Goal: Obtain resource: Download file/media

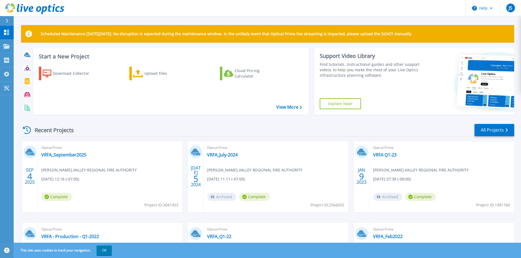
click at [122, 181] on div "Optical Prime VRFA_September2025 [PERSON_NAME] , VALLEY REGIONAL FIRE AUTHORITY…" at bounding box center [110, 177] width 144 height 71
click at [65, 155] on link "VRFA_September2025" at bounding box center [63, 154] width 45 height 5
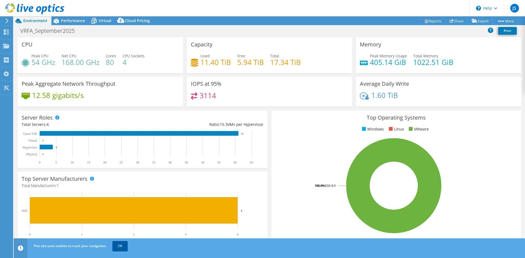
click at [120, 246] on link "OK" at bounding box center [119, 246] width 15 height 10
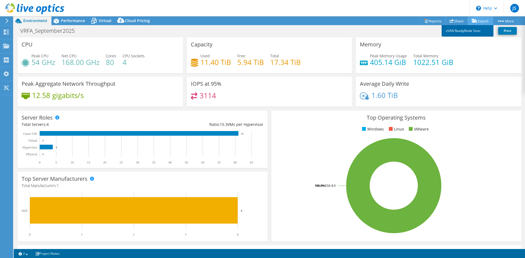
click at [469, 31] on link "vSAN ReadyNode Sizer" at bounding box center [467, 30] width 52 height 11
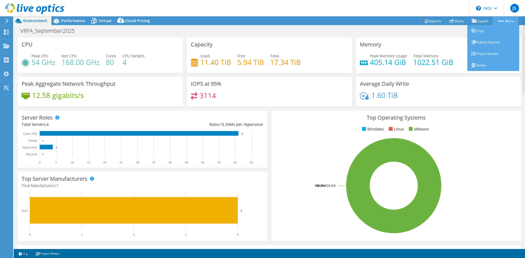
click at [506, 21] on link "More" at bounding box center [505, 21] width 25 height 8
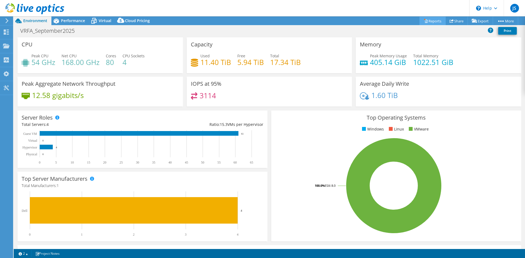
click at [429, 20] on link "Reports" at bounding box center [432, 21] width 26 height 8
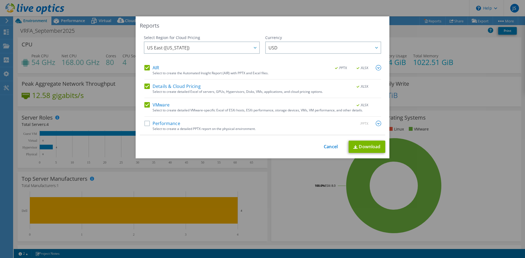
click at [144, 124] on label "Performance" at bounding box center [162, 123] width 36 height 5
click at [0, 0] on input "Performance" at bounding box center [0, 0] width 0 height 0
click at [255, 47] on div at bounding box center [254, 47] width 9 height 11
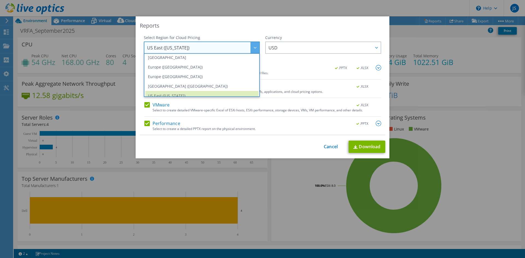
scroll to position [74, 0]
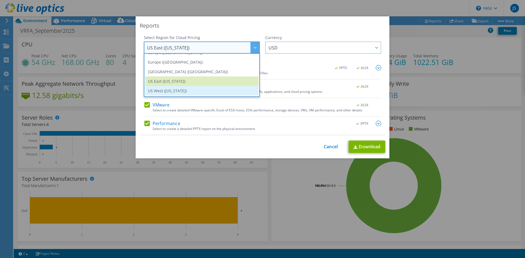
click at [183, 90] on li "US West (California)" at bounding box center [201, 91] width 113 height 10
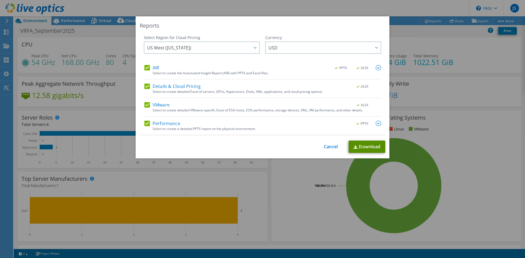
click at [365, 148] on link "Download" at bounding box center [367, 147] width 37 height 12
click at [213, 176] on div "Reports Select Region for Cloud Pricing Asia Pacific (Hong Kong) Asia Pacific (…" at bounding box center [262, 129] width 525 height 226
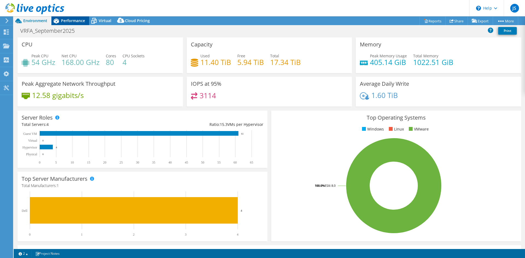
click at [71, 22] on span "Performance" at bounding box center [73, 20] width 24 height 5
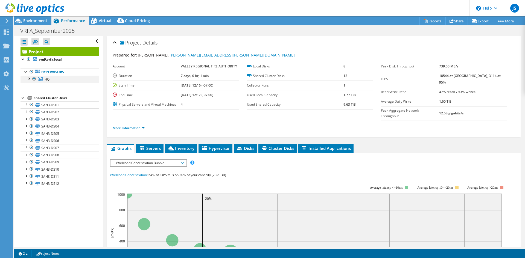
click at [28, 78] on div at bounding box center [28, 78] width 5 height 5
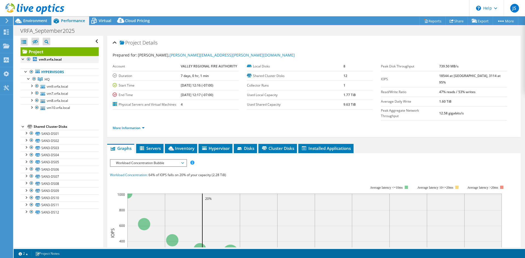
click at [22, 59] on div at bounding box center [23, 58] width 5 height 5
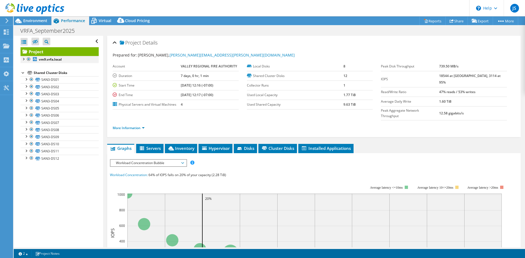
click at [23, 59] on div at bounding box center [23, 58] width 5 height 5
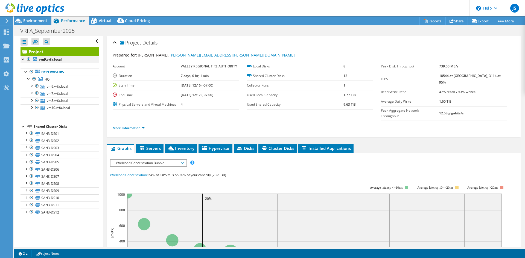
click at [23, 59] on div at bounding box center [23, 58] width 5 height 5
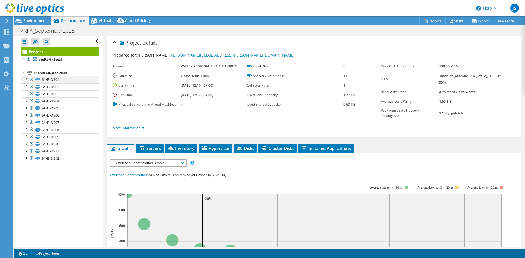
click at [26, 79] on div at bounding box center [25, 78] width 5 height 5
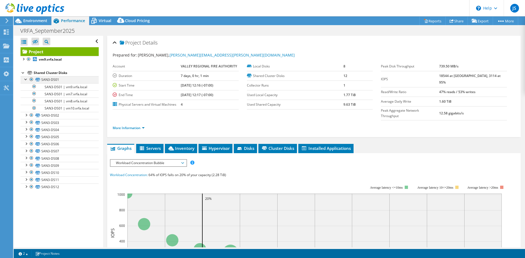
click at [26, 79] on div at bounding box center [25, 78] width 5 height 5
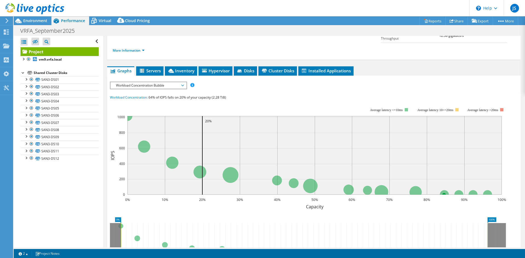
scroll to position [55, 0]
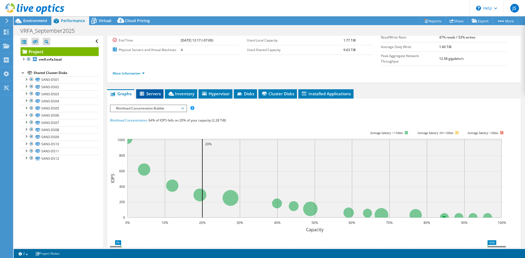
click at [152, 91] on span "Servers" at bounding box center [150, 93] width 22 height 5
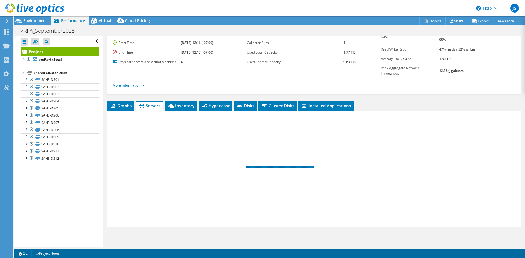
scroll to position [32, 0]
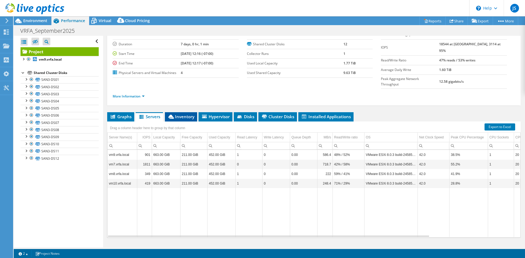
click at [182, 114] on span "Inventory" at bounding box center [181, 116] width 27 height 5
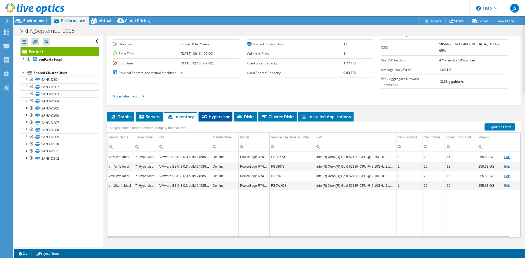
click at [209, 114] on span "Hypervisor" at bounding box center [215, 116] width 28 height 5
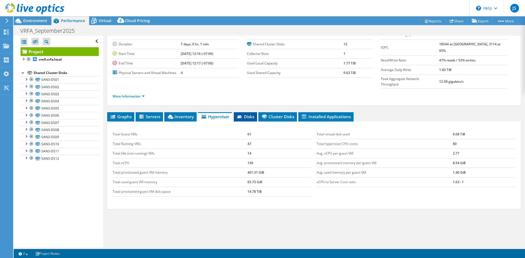
click at [247, 114] on span "Disks" at bounding box center [245, 116] width 18 height 5
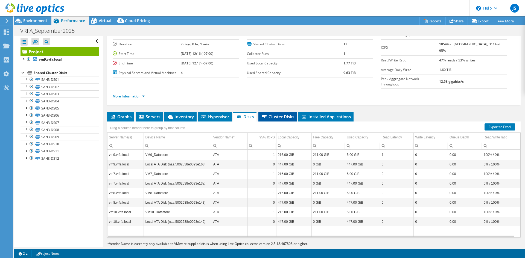
click at [282, 114] on span "Cluster Disks" at bounding box center [277, 116] width 33 height 5
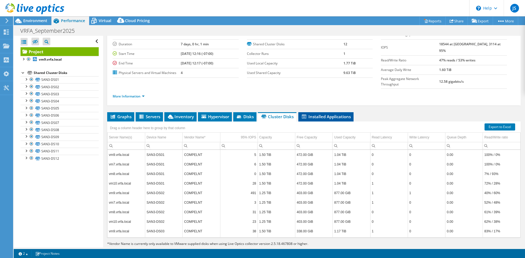
click at [312, 114] on span "Installed Applications" at bounding box center [326, 116] width 50 height 5
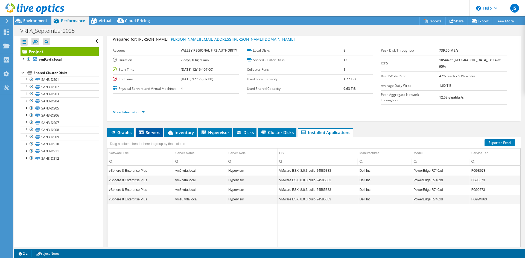
scroll to position [0, 0]
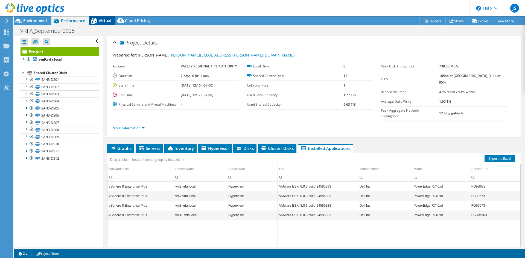
click at [100, 22] on span "Virtual" at bounding box center [105, 20] width 13 height 5
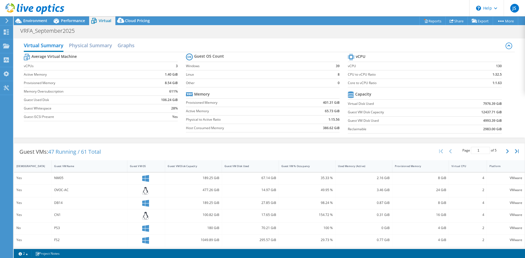
click at [25, 203] on div "Yes" at bounding box center [32, 203] width 33 height 6
drag, startPoint x: 137, startPoint y: 205, endPoint x: 142, endPoint y: 205, distance: 4.7
click at [142, 205] on div at bounding box center [146, 203] width 33 height 7
click at [134, 19] on span "Cloud Pricing" at bounding box center [137, 20] width 25 height 5
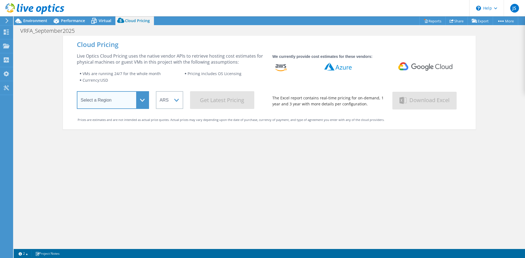
click at [137, 96] on select "Select a Region Asia Pacific (Hong Kong) Asia Pacific (Mumbai) Asia Pacific (Se…" at bounding box center [113, 100] width 72 height 18
select select "USWest"
click at [77, 92] on select "Select a Region Asia Pacific (Hong Kong) Asia Pacific (Mumbai) Asia Pacific (Se…" at bounding box center [113, 100] width 72 height 18
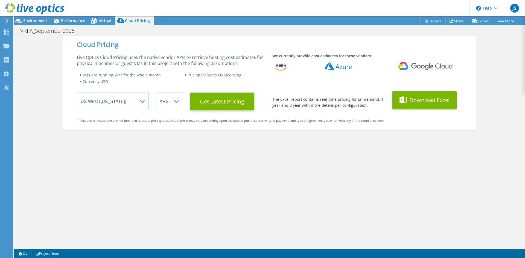
click at [428, 101] on button "Download Excel" at bounding box center [424, 100] width 64 height 18
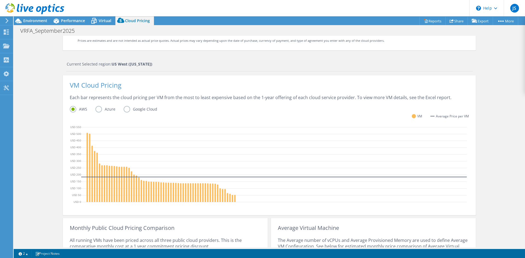
scroll to position [82, 0]
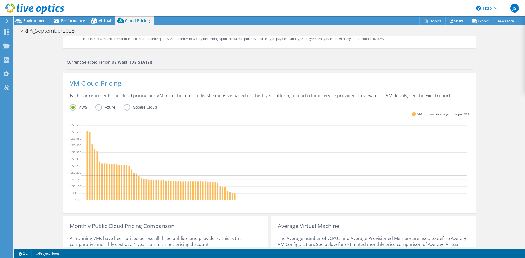
click at [97, 106] on label "Azure" at bounding box center [109, 107] width 28 height 7
click at [0, 0] on input "Azure" at bounding box center [0, 0] width 0 height 0
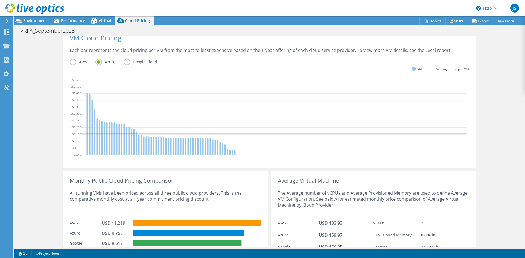
scroll to position [153, 0]
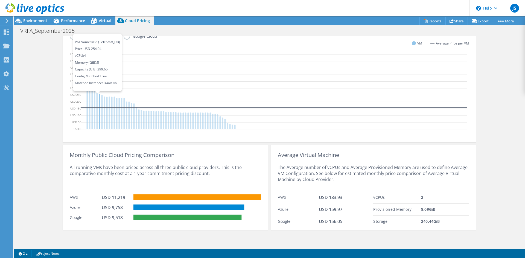
click at [99, 101] on icon at bounding box center [99, 111] width 1 height 35
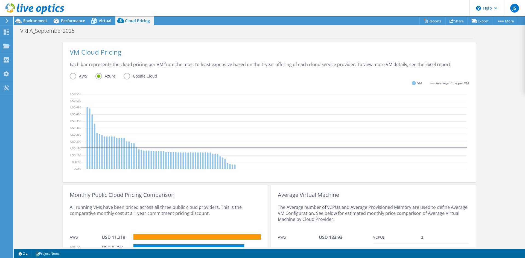
scroll to position [126, 0]
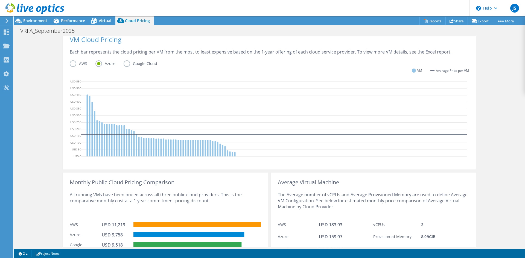
click at [318, 109] on icon at bounding box center [273, 109] width 385 height 0
click at [133, 132] on icon at bounding box center [273, 120] width 385 height 82
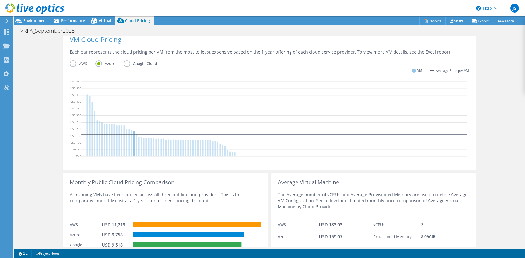
click at [132, 133] on icon at bounding box center [273, 120] width 385 height 82
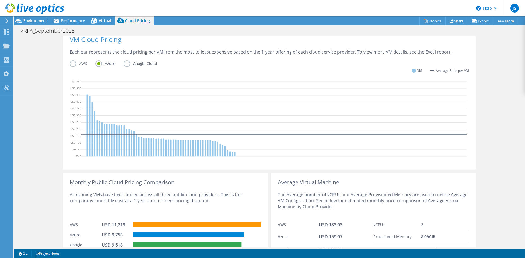
click at [453, 98] on icon at bounding box center [273, 120] width 385 height 82
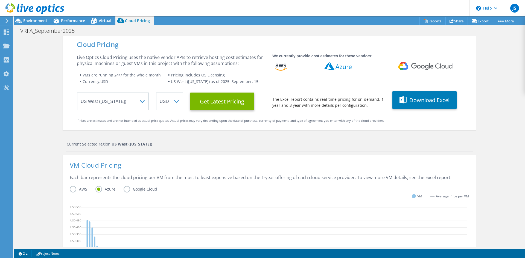
scroll to position [0, 0]
click at [435, 99] on button "Download Excel" at bounding box center [424, 100] width 64 height 18
